Goal: Task Accomplishment & Management: Manage account settings

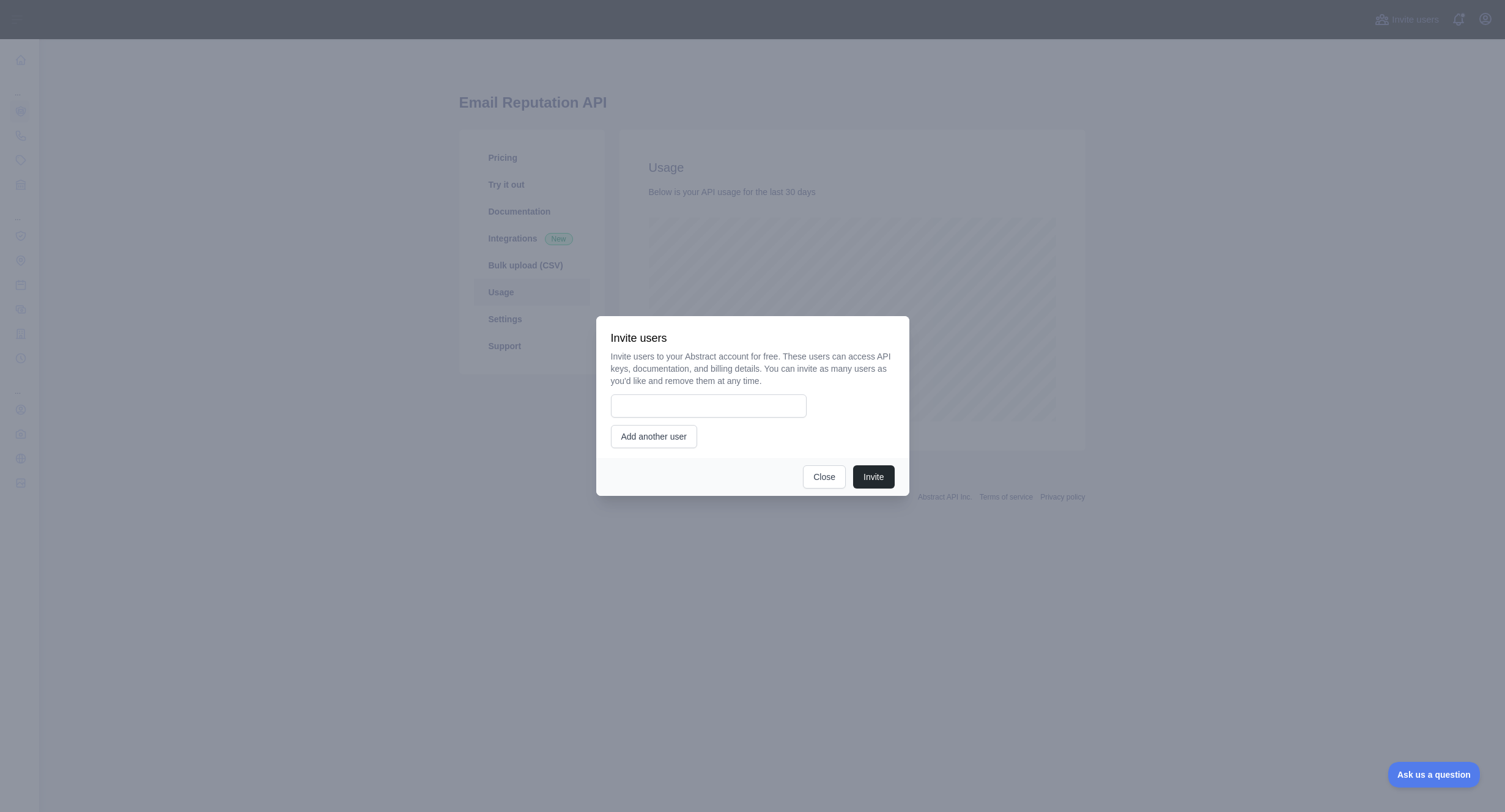
scroll to position [772, 1465]
click at [826, 476] on button "Close" at bounding box center [823, 476] width 43 height 23
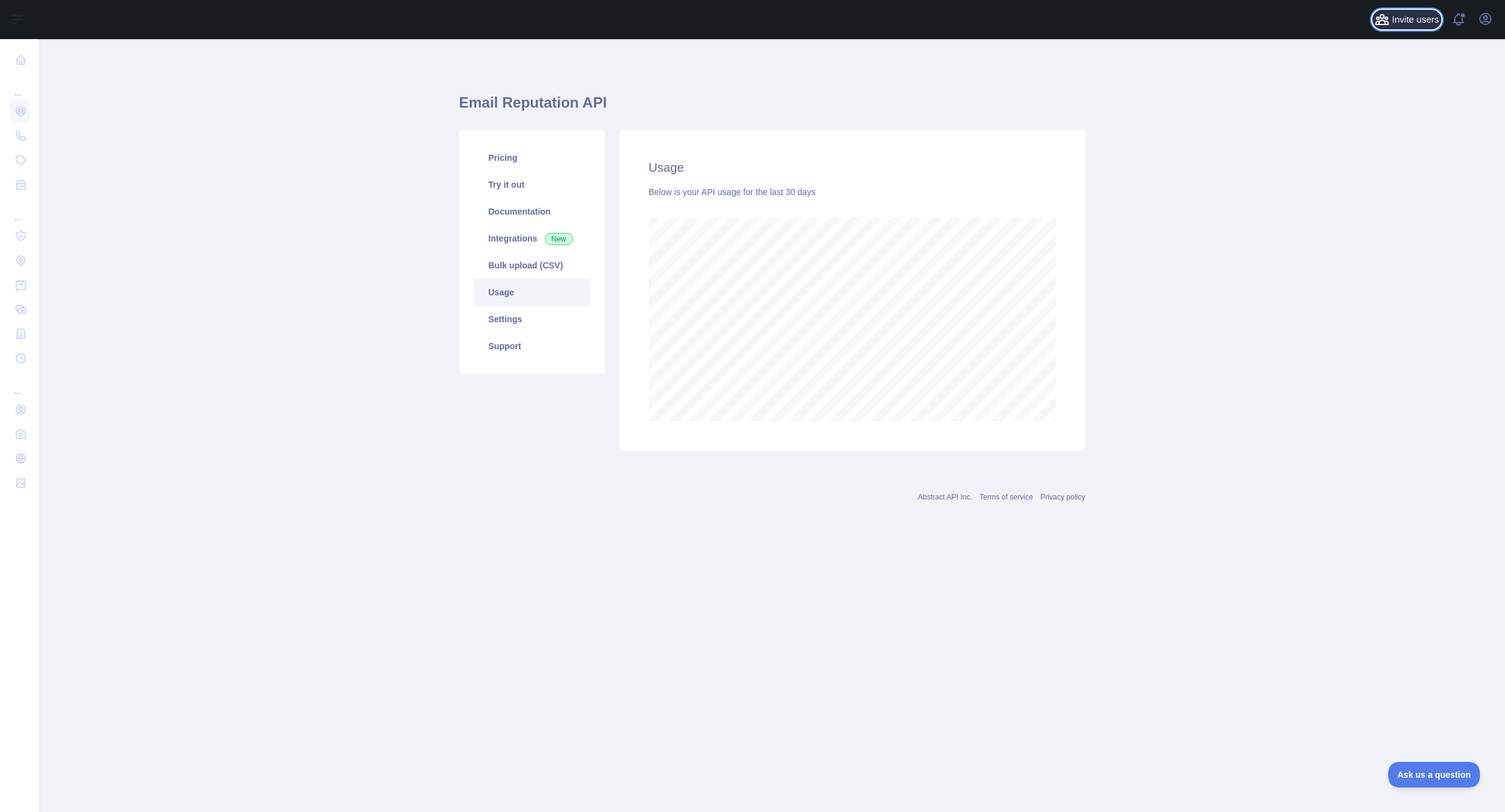
click at [1417, 22] on span "Invite users" at bounding box center [1415, 20] width 47 height 14
click at [511, 316] on link "Settings" at bounding box center [531, 318] width 116 height 27
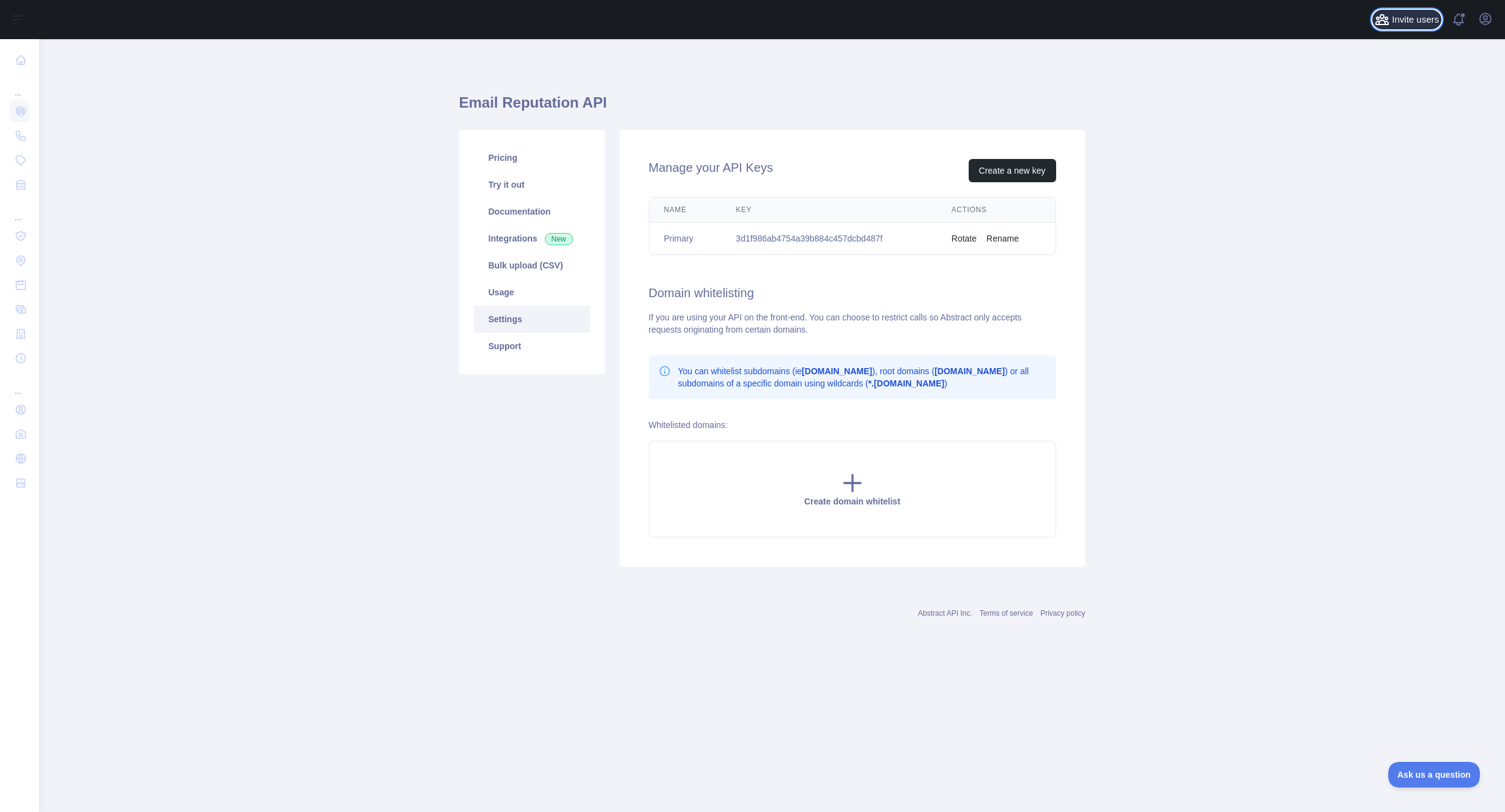
click at [1409, 20] on span "Invite users" at bounding box center [1415, 20] width 47 height 14
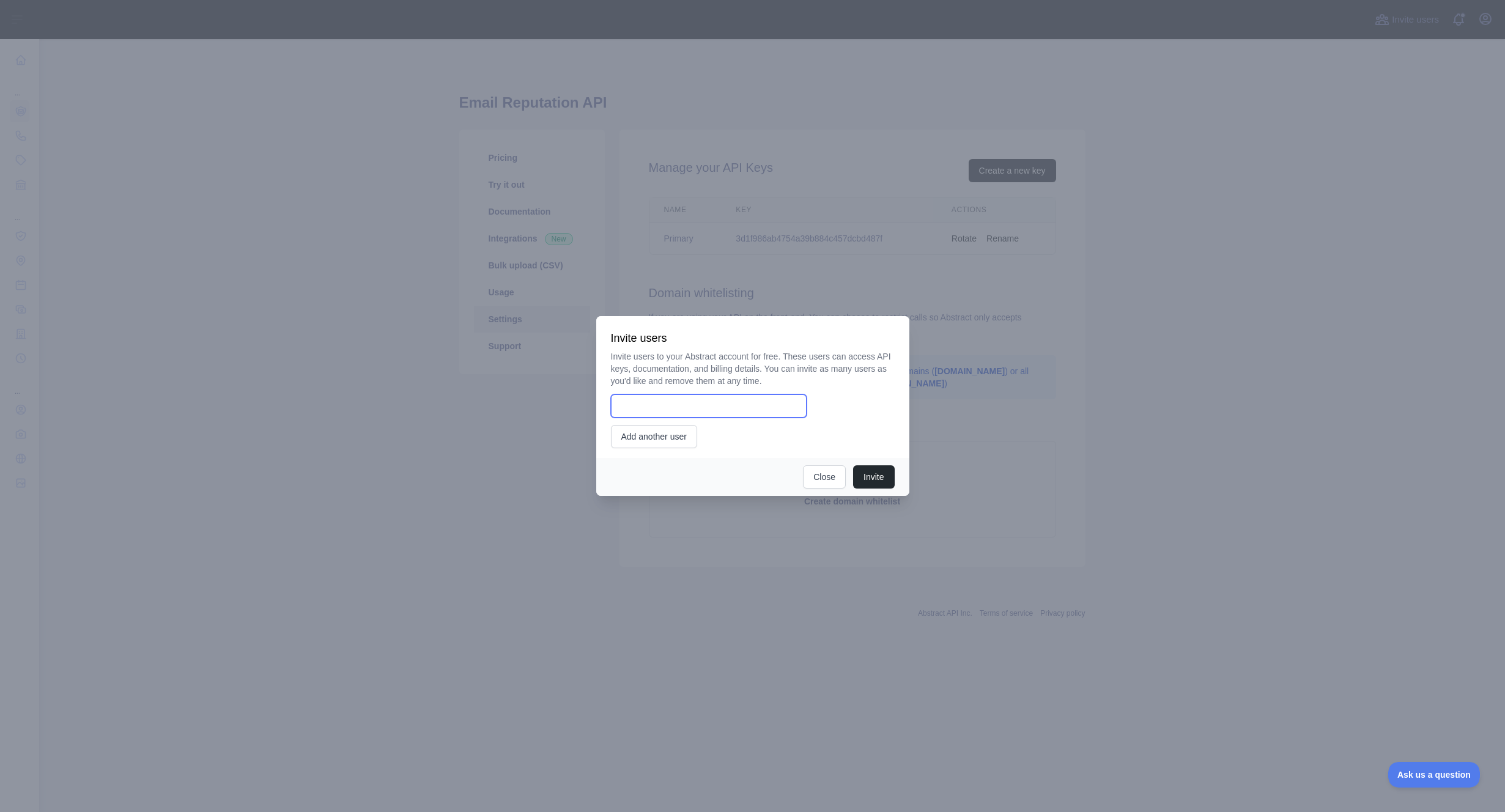
click at [735, 409] on input "email" at bounding box center [708, 406] width 196 height 23
type input "**********"
click at [886, 473] on button "Invite" at bounding box center [873, 476] width 41 height 23
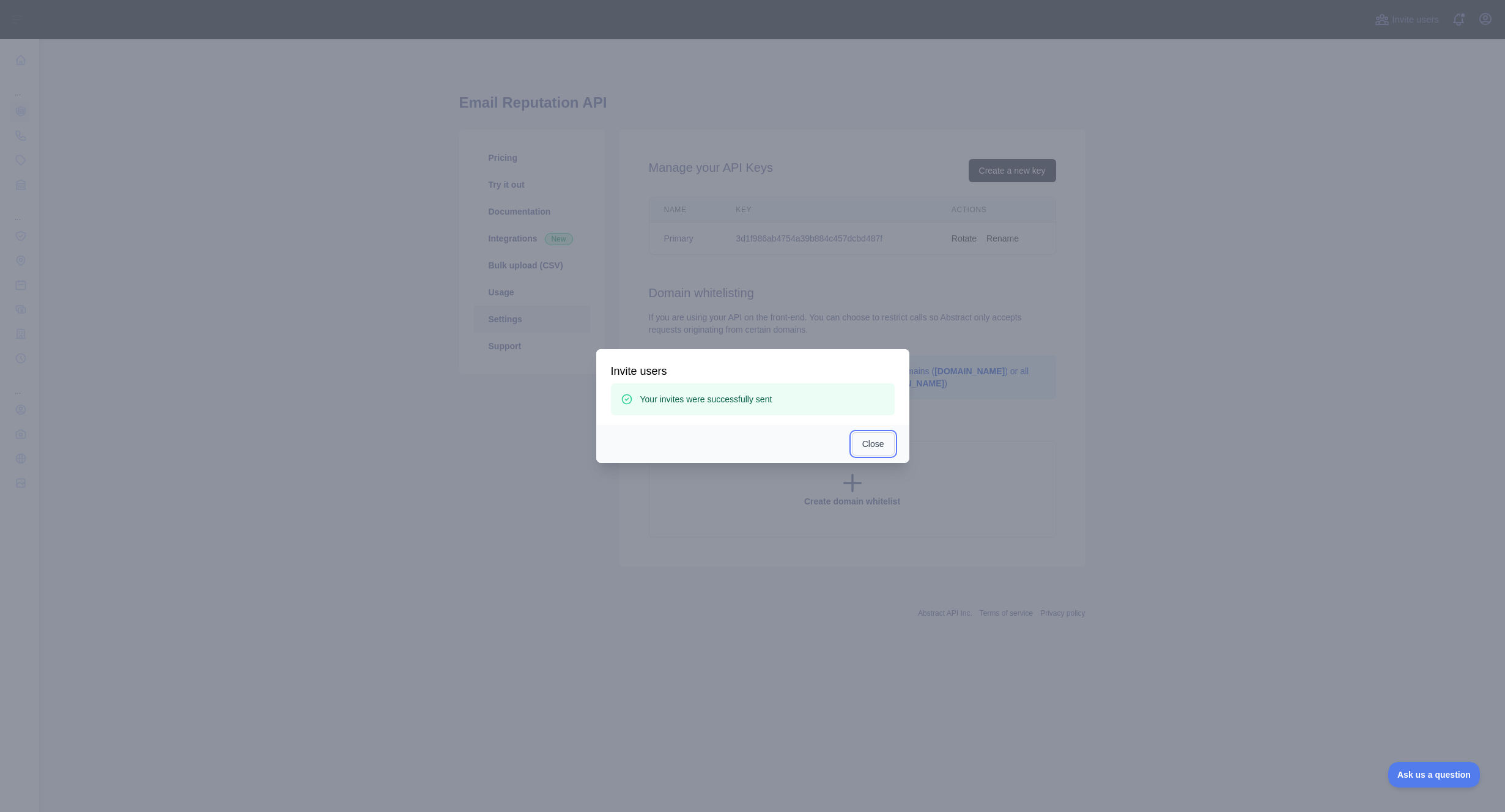
click at [874, 443] on button "Close" at bounding box center [873, 443] width 43 height 23
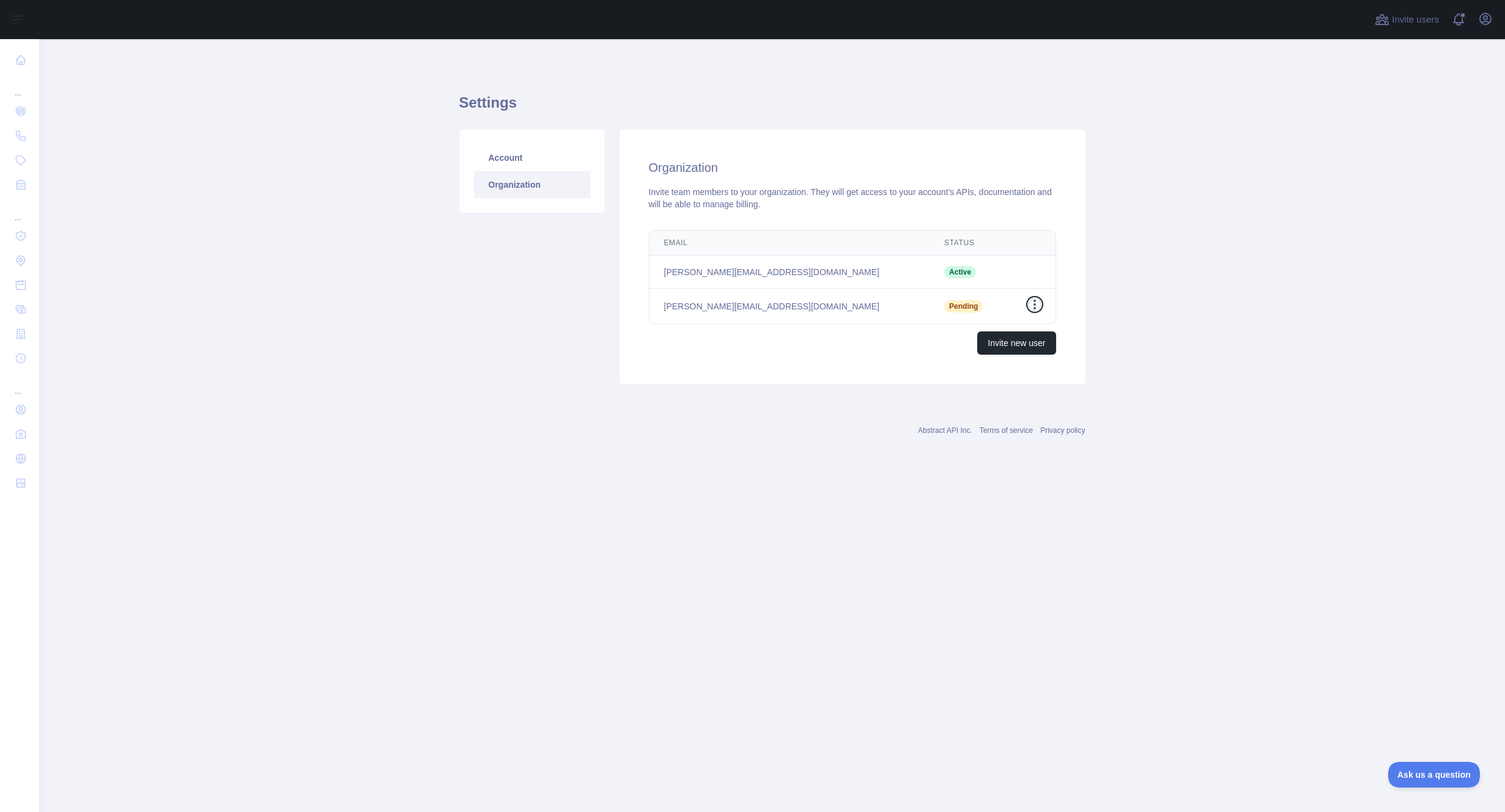
click at [1035, 305] on icon "button" at bounding box center [1034, 305] width 12 height 12
click at [1168, 323] on main "Settings Account Organization Organization Invite team members to your organiza…" at bounding box center [772, 425] width 1465 height 772
click at [994, 343] on button "Invite new user" at bounding box center [1016, 342] width 78 height 23
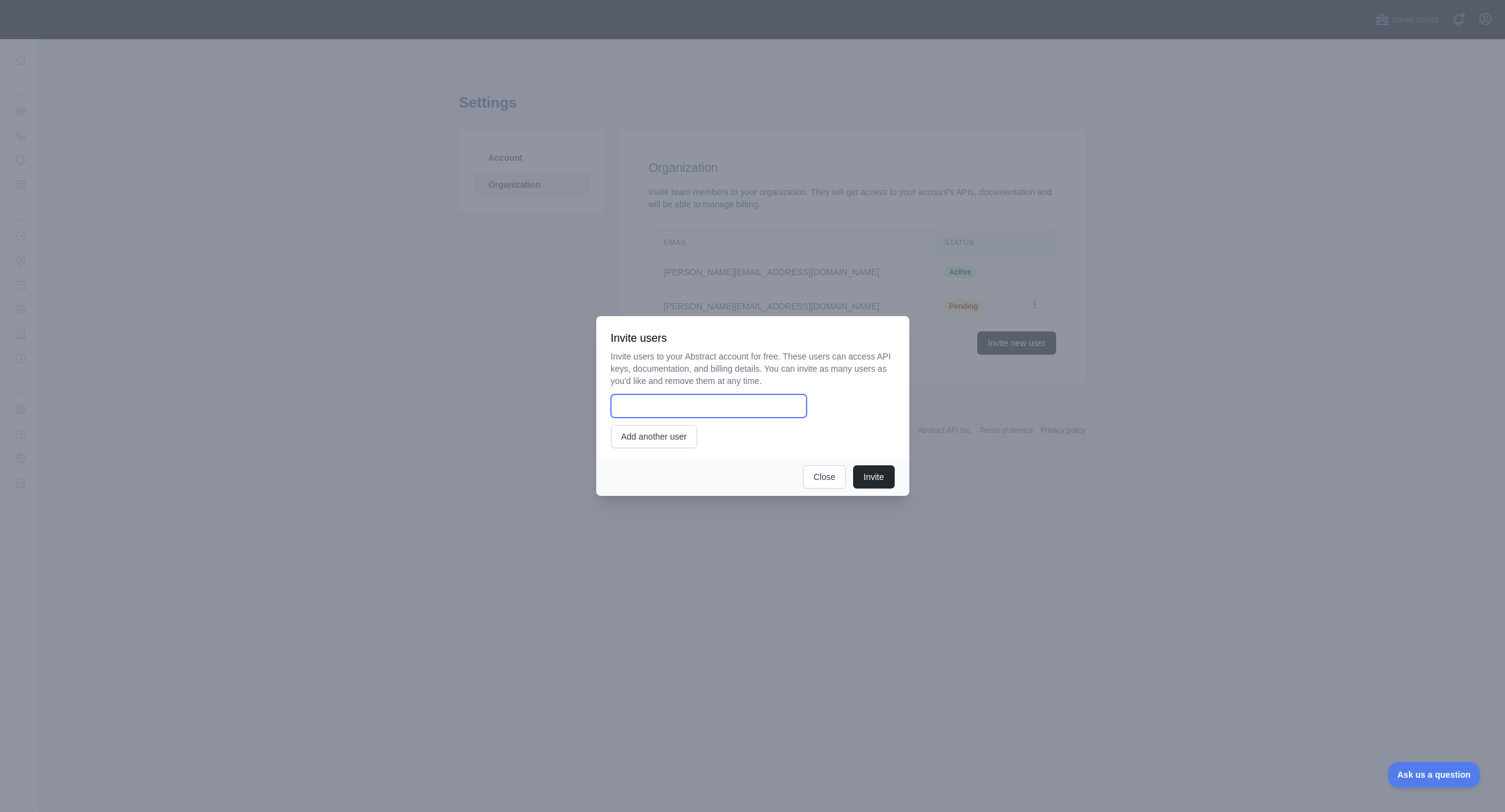
click at [688, 400] on input "email" at bounding box center [708, 406] width 196 height 23
type input "**********"
click at [873, 477] on button "Invite" at bounding box center [873, 476] width 41 height 23
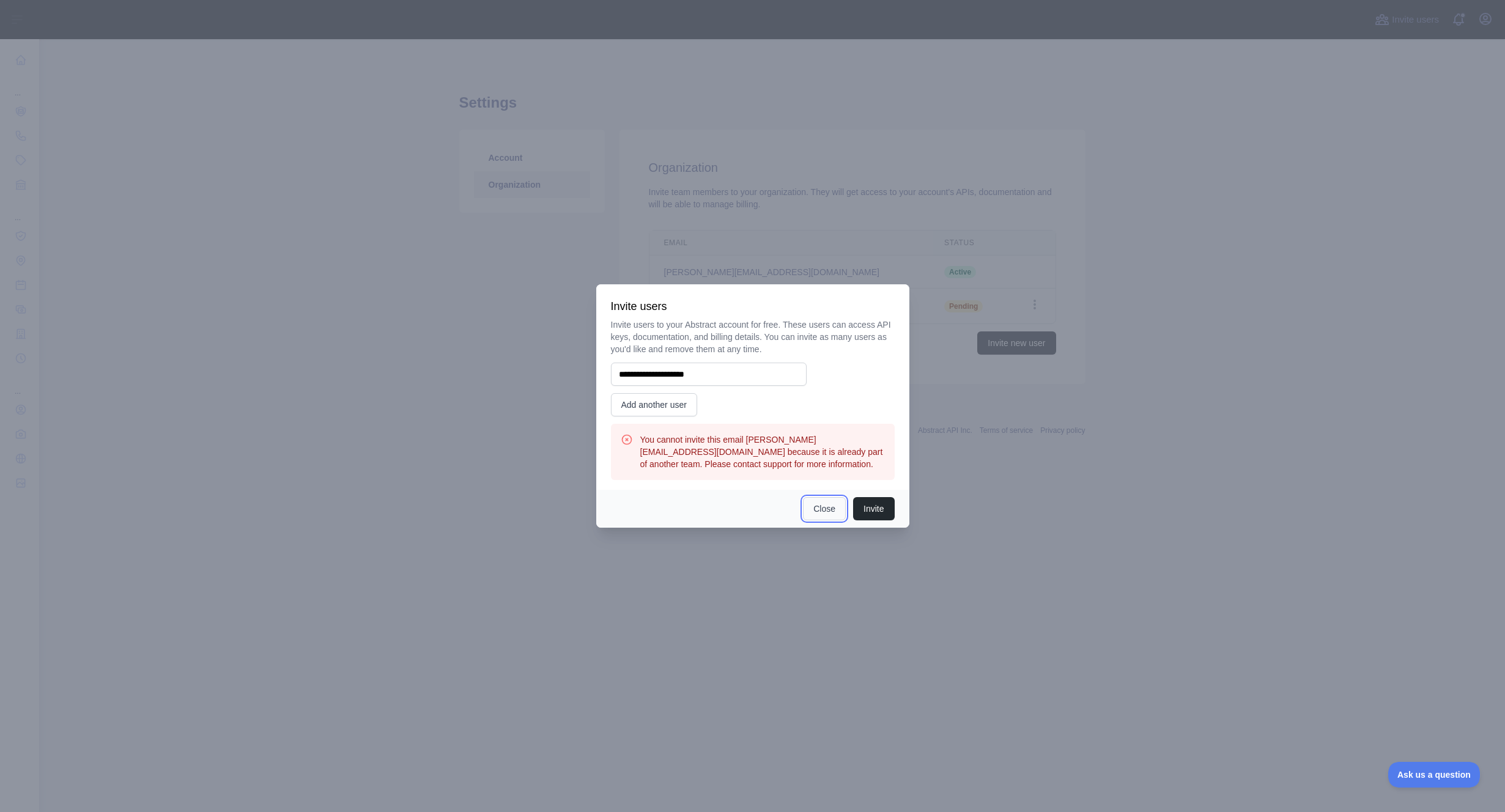
click at [820, 510] on button "Close" at bounding box center [823, 507] width 43 height 23
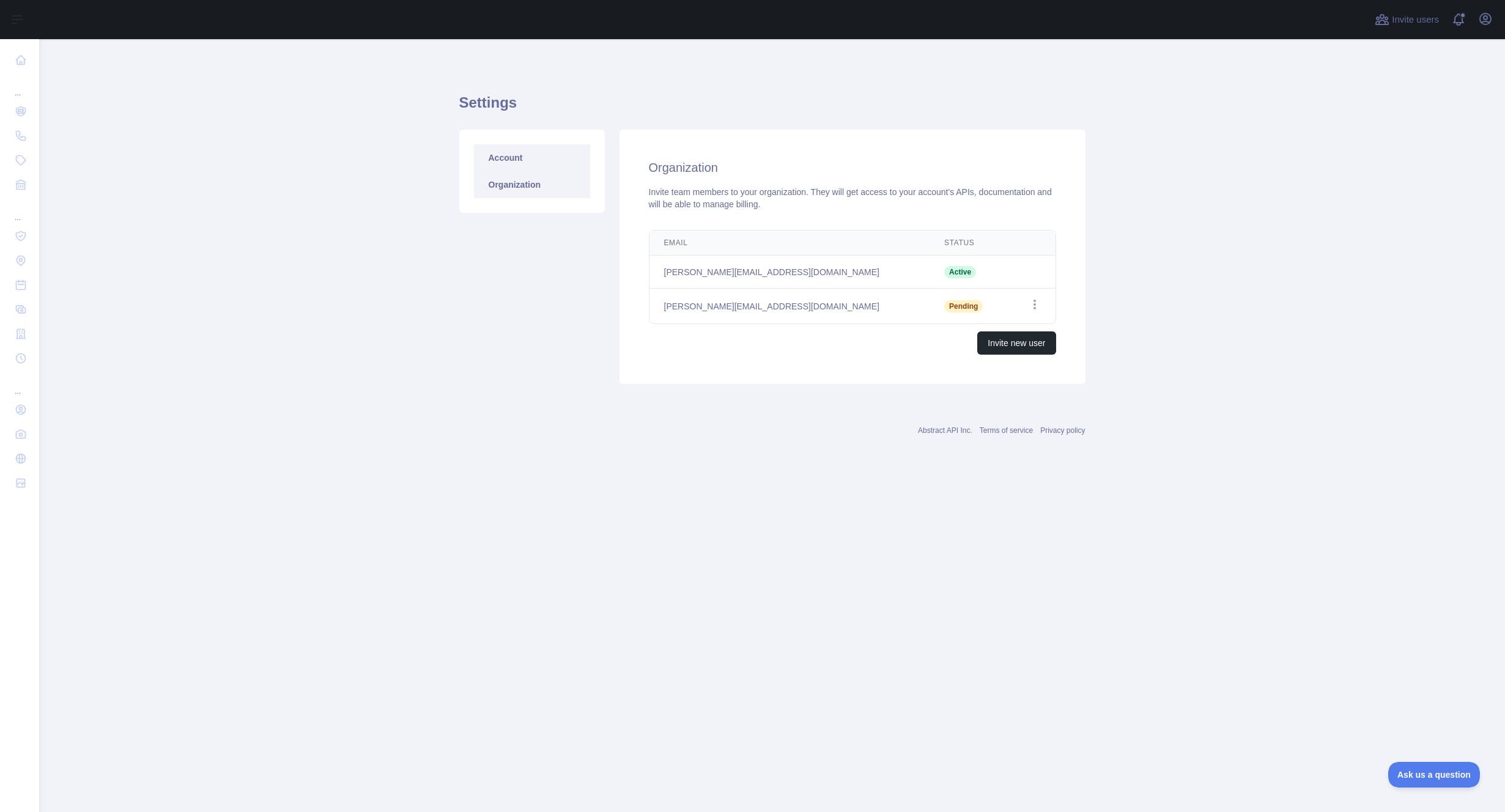
click at [491, 150] on link "Account" at bounding box center [531, 157] width 116 height 27
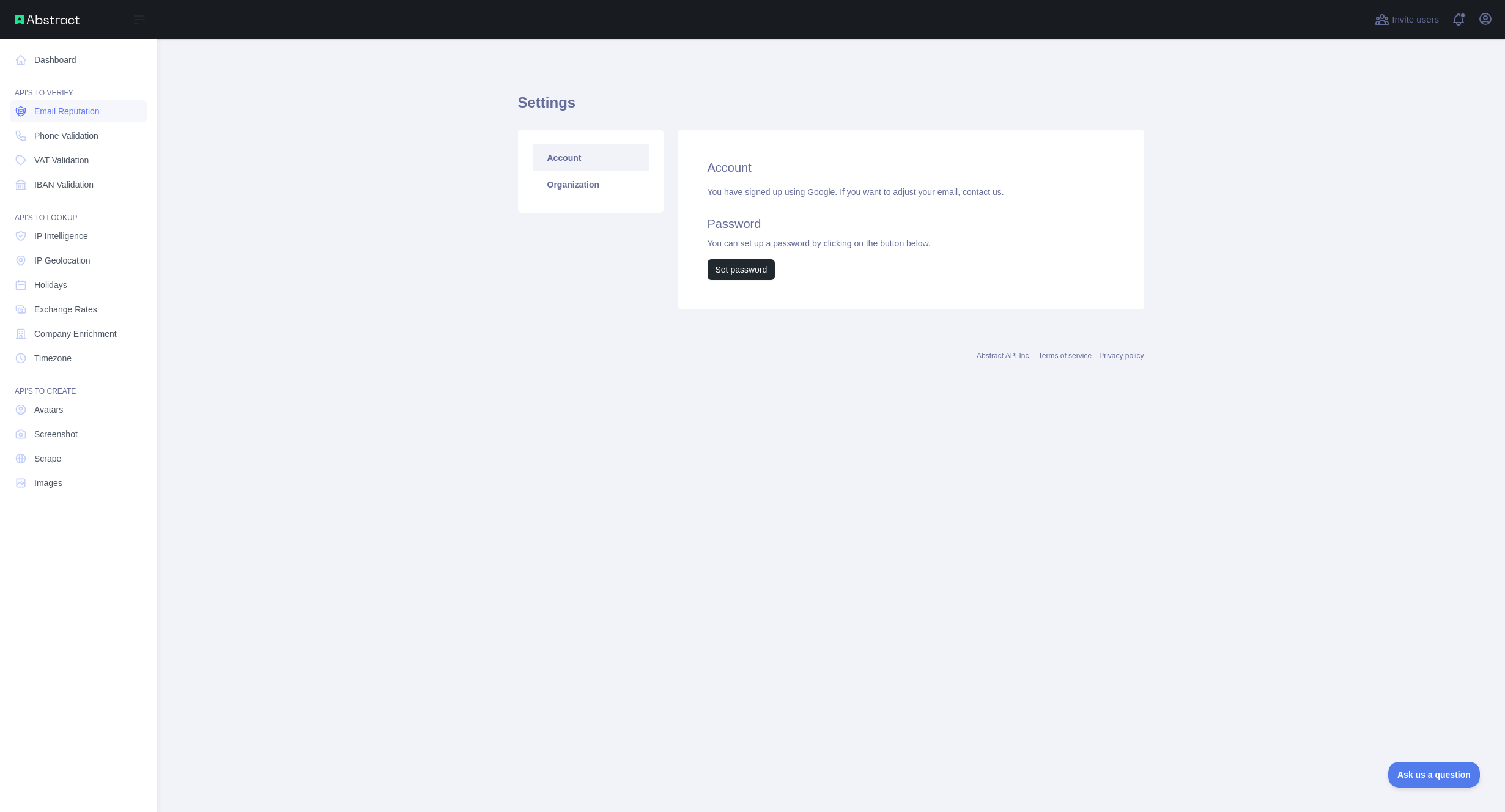
click at [68, 114] on span "Email Reputation" at bounding box center [67, 111] width 65 height 12
